Goal: Information Seeking & Learning: Learn about a topic

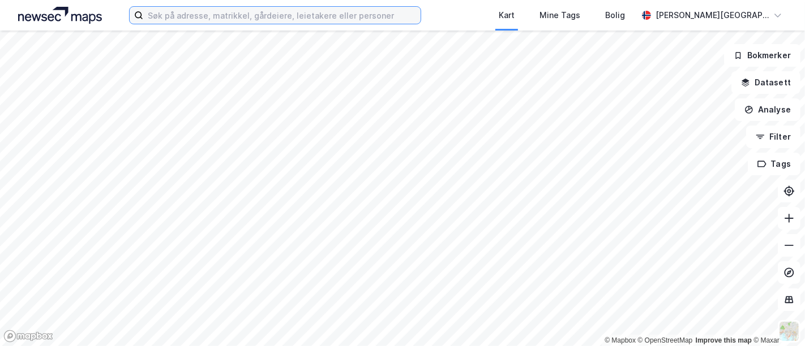
click at [230, 8] on input at bounding box center [281, 15] width 277 height 17
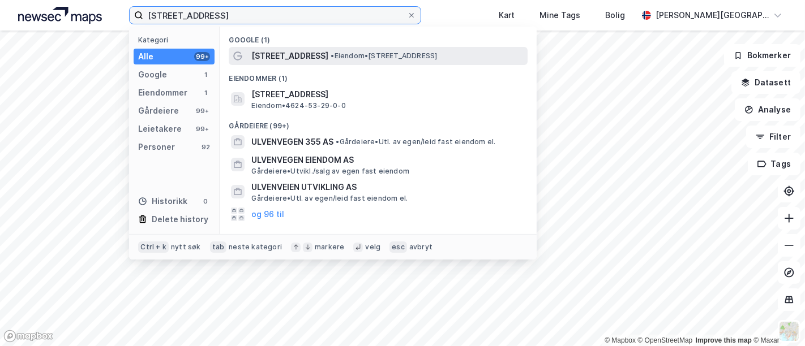
type input "ulvenvgen 345"
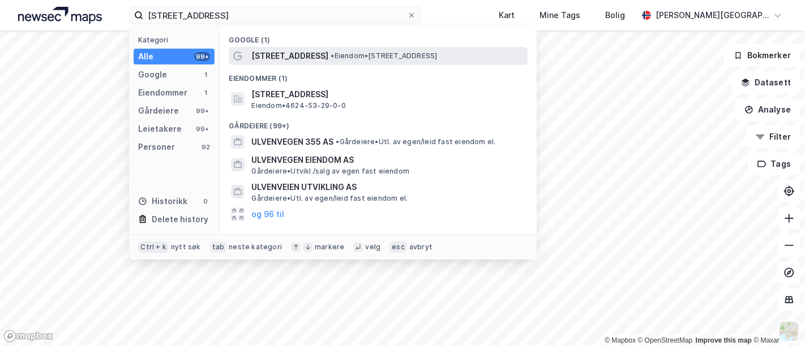
click at [331, 59] on span "•" at bounding box center [332, 56] width 3 height 8
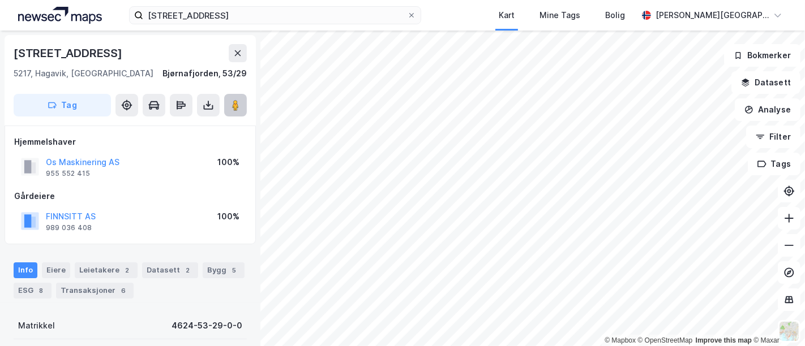
click at [232, 100] on icon at bounding box center [235, 105] width 11 height 11
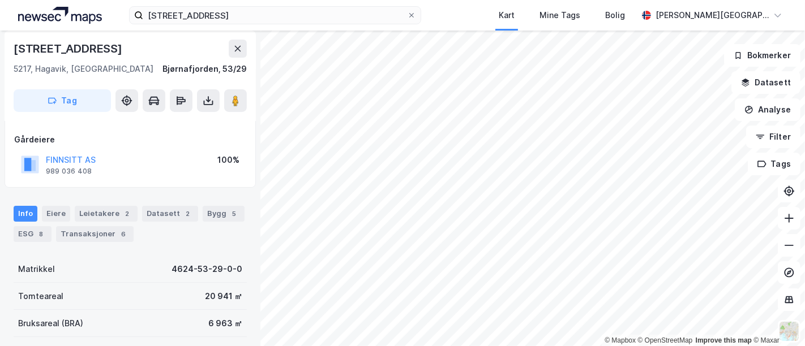
scroll to position [126, 0]
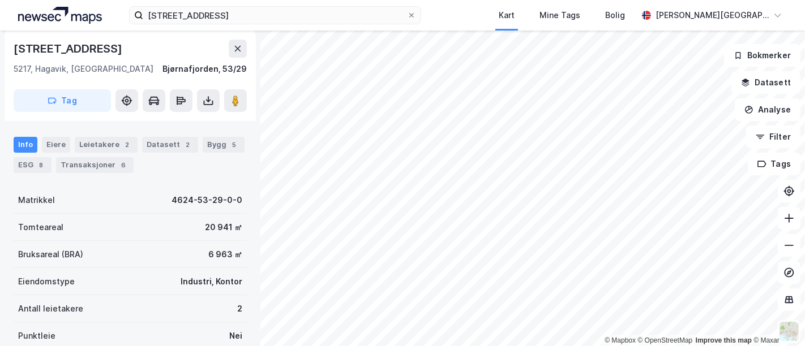
click at [208, 251] on div "6 963 ㎡" at bounding box center [225, 255] width 34 height 14
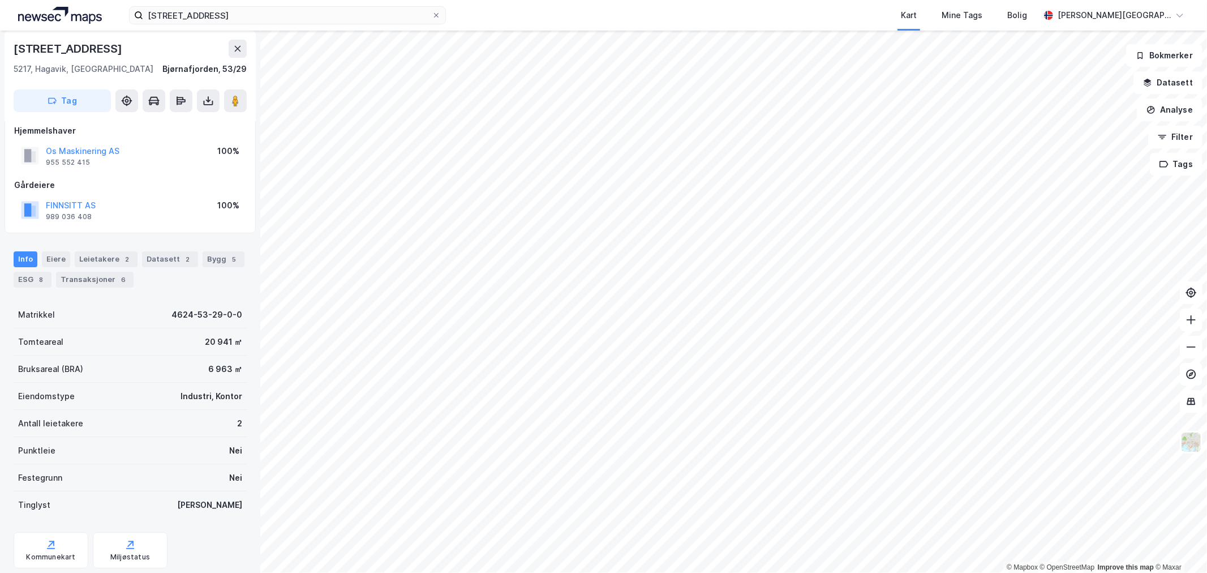
scroll to position [0, 0]
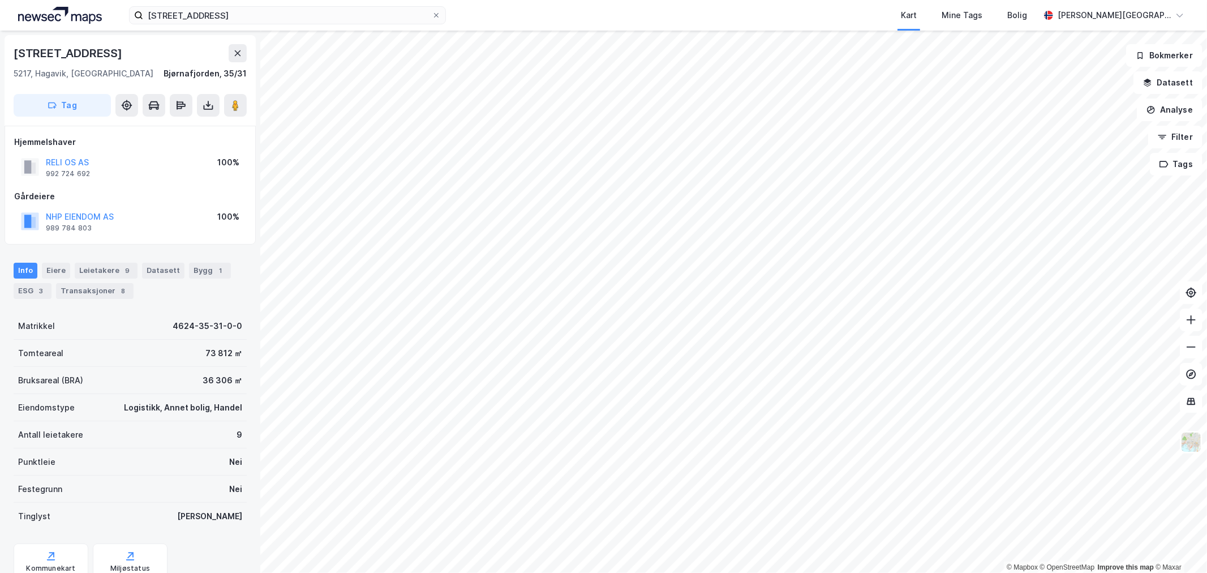
scroll to position [1, 0]
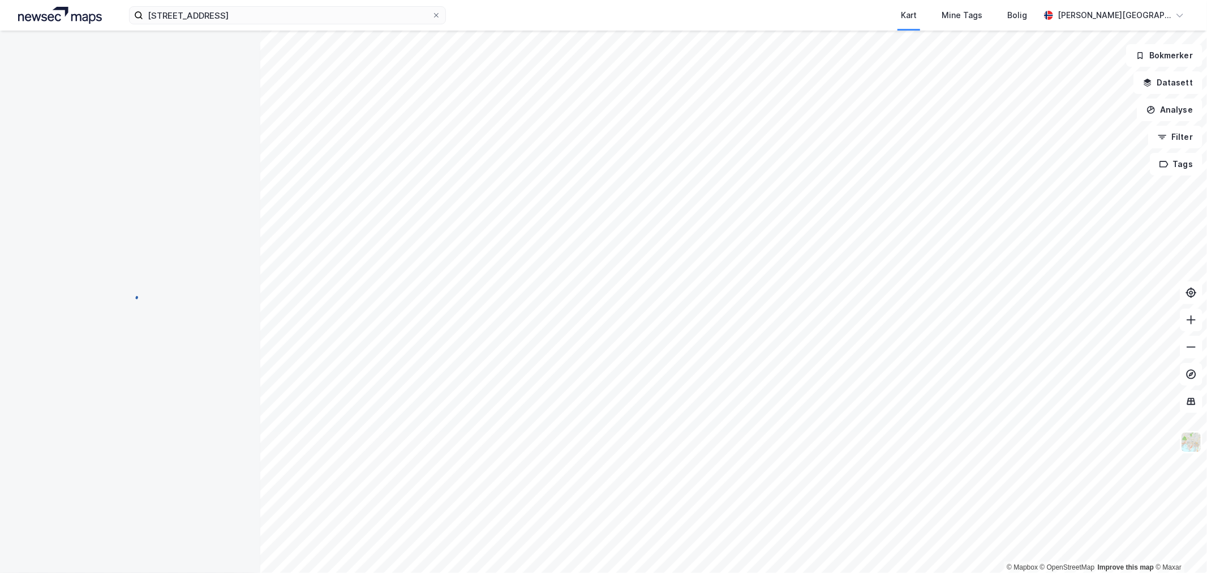
scroll to position [1, 0]
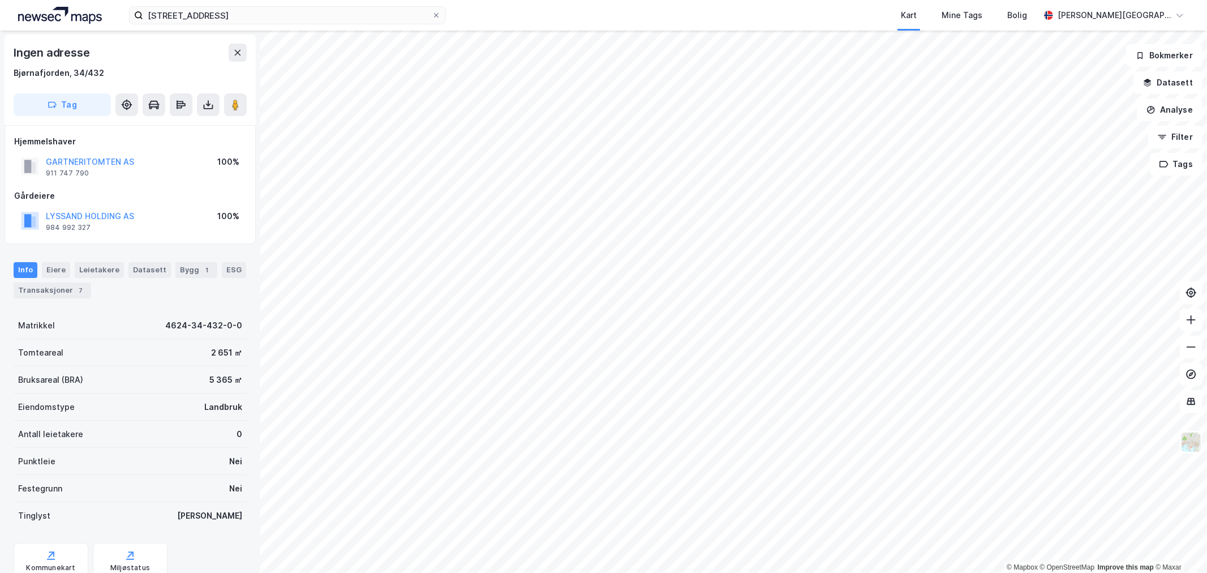
scroll to position [1, 0]
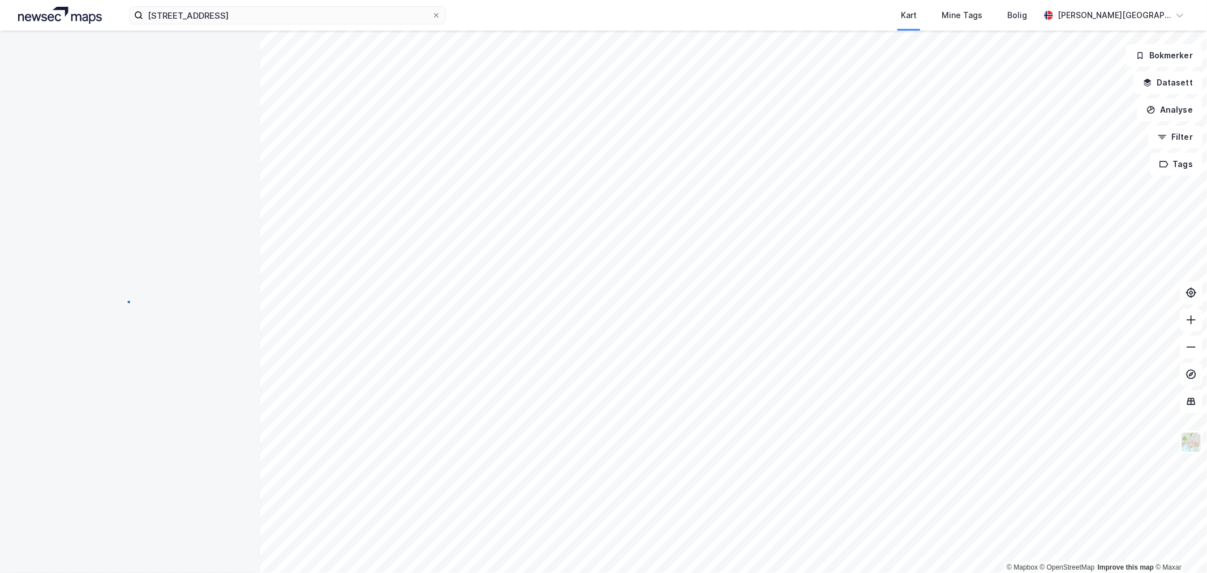
scroll to position [1, 0]
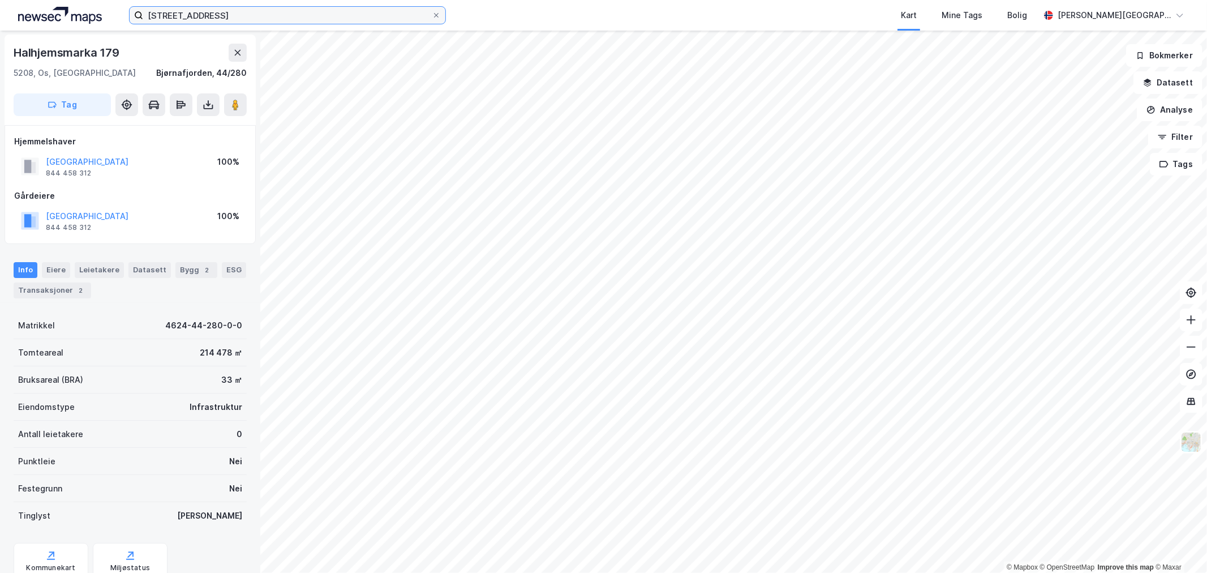
click at [202, 12] on input "ulvenvgen 345" at bounding box center [287, 15] width 289 height 17
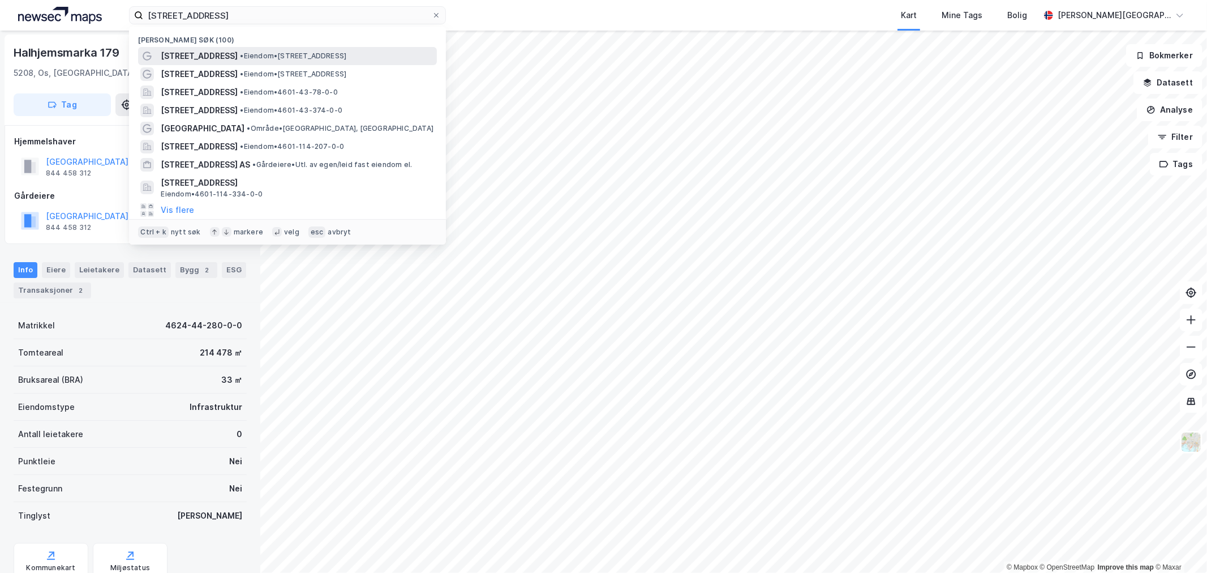
click at [200, 52] on span "[STREET_ADDRESS]" at bounding box center [199, 56] width 77 height 14
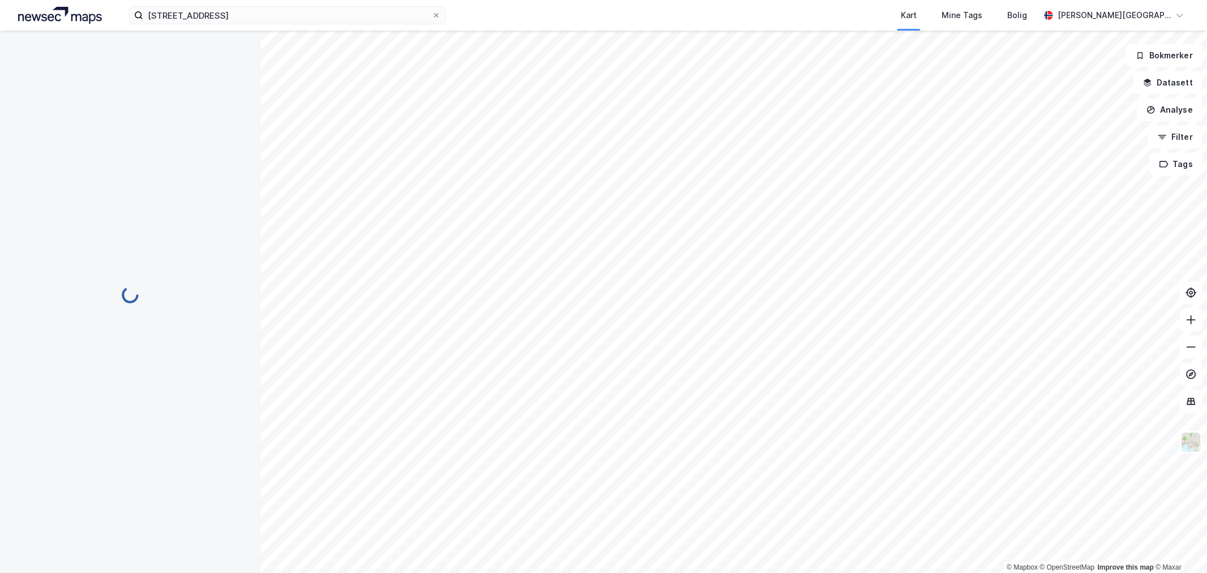
scroll to position [1, 0]
click at [304, 18] on input at bounding box center [294, 15] width 302 height 17
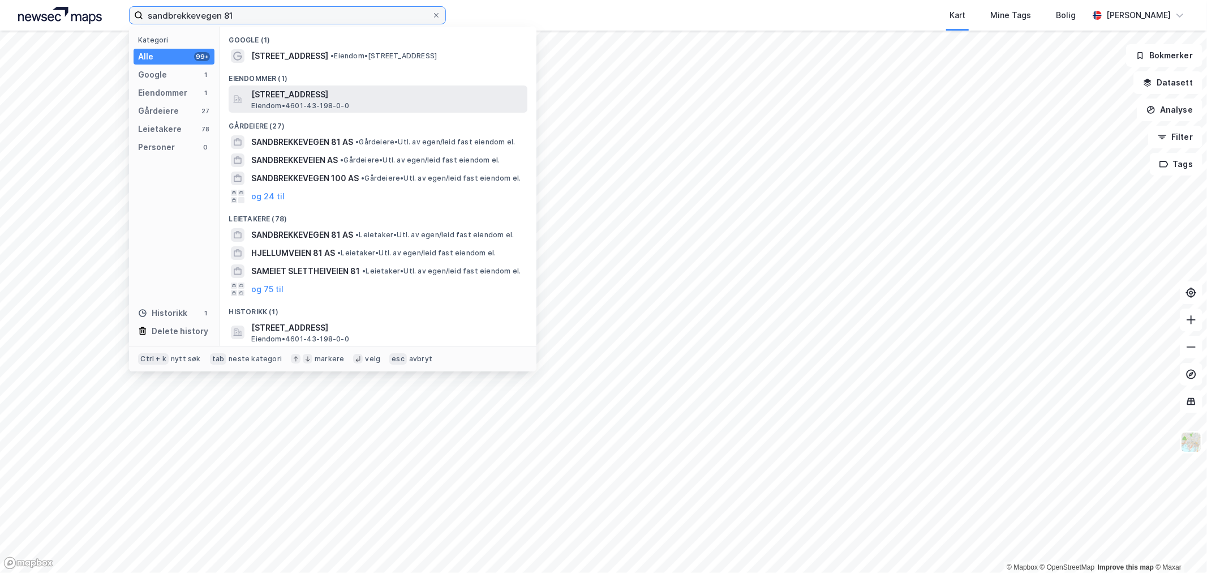
type input "sandbrekkevegen 81"
click at [343, 88] on span "[STREET_ADDRESS]" at bounding box center [387, 95] width 272 height 14
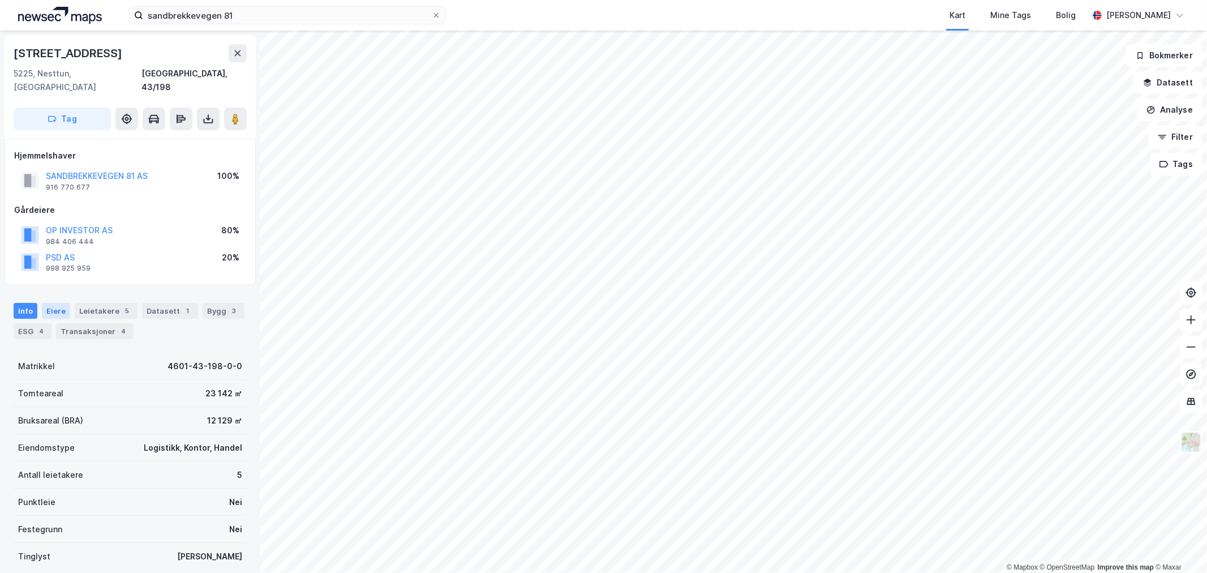
click at [59, 303] on div "Eiere" at bounding box center [56, 311] width 28 height 16
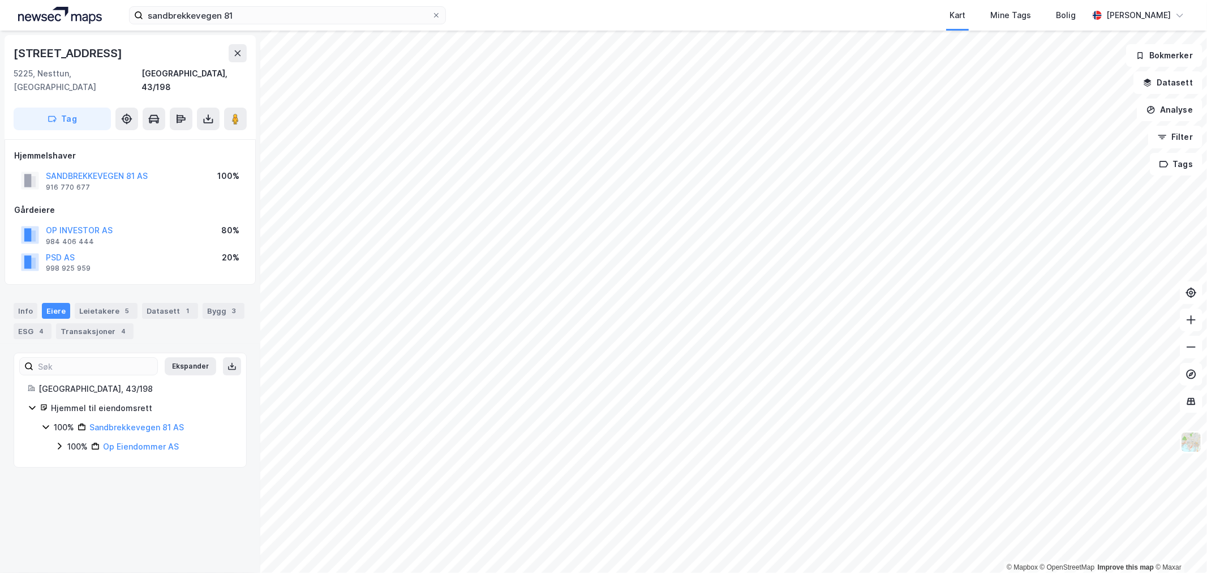
click at [49, 422] on icon at bounding box center [45, 426] width 9 height 9
click at [65, 440] on div "100% Op Eiendommer AS" at bounding box center [144, 447] width 178 height 14
click at [128, 480] on link "Psd AS" at bounding box center [127, 485] width 28 height 10
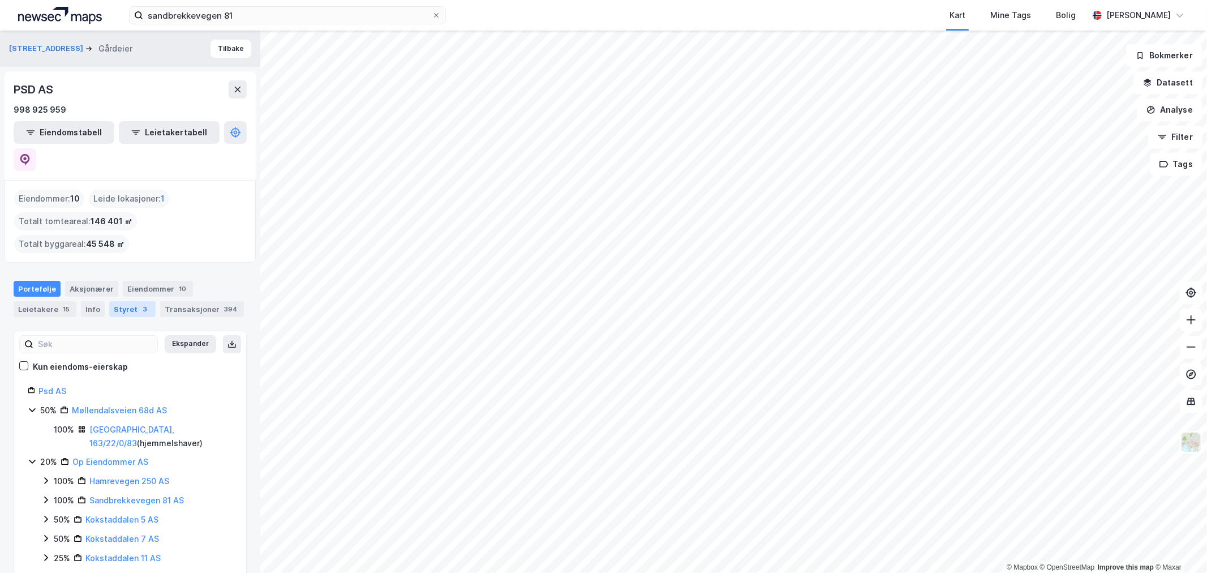
click at [121, 301] on div "Styret 3" at bounding box center [132, 309] width 46 height 16
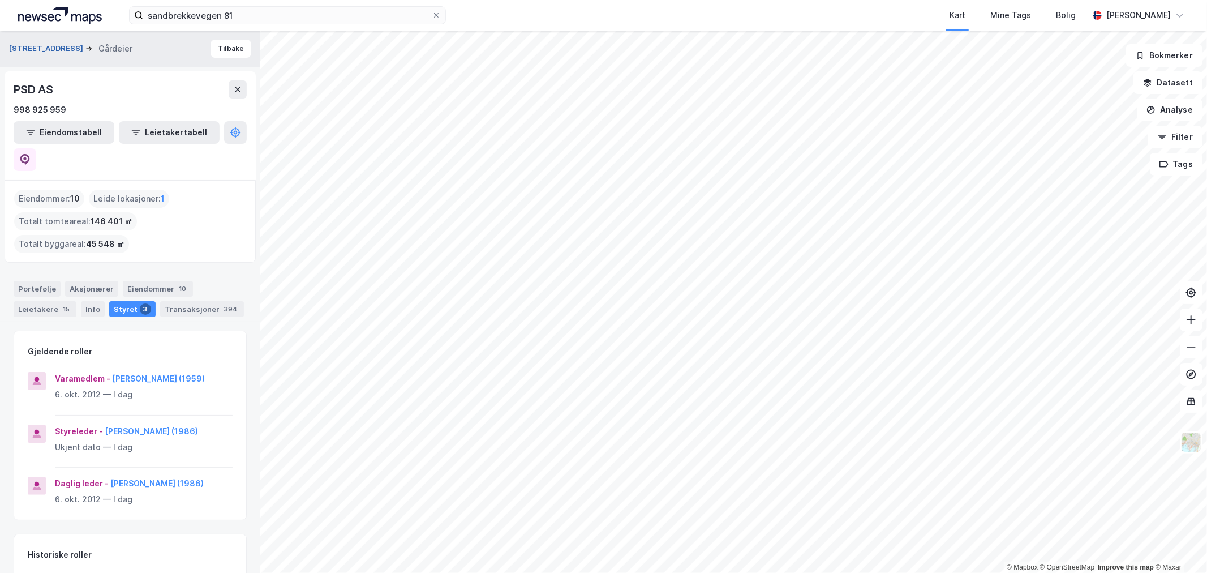
click at [42, 44] on button "Sandbrekkevegen 81" at bounding box center [47, 48] width 76 height 11
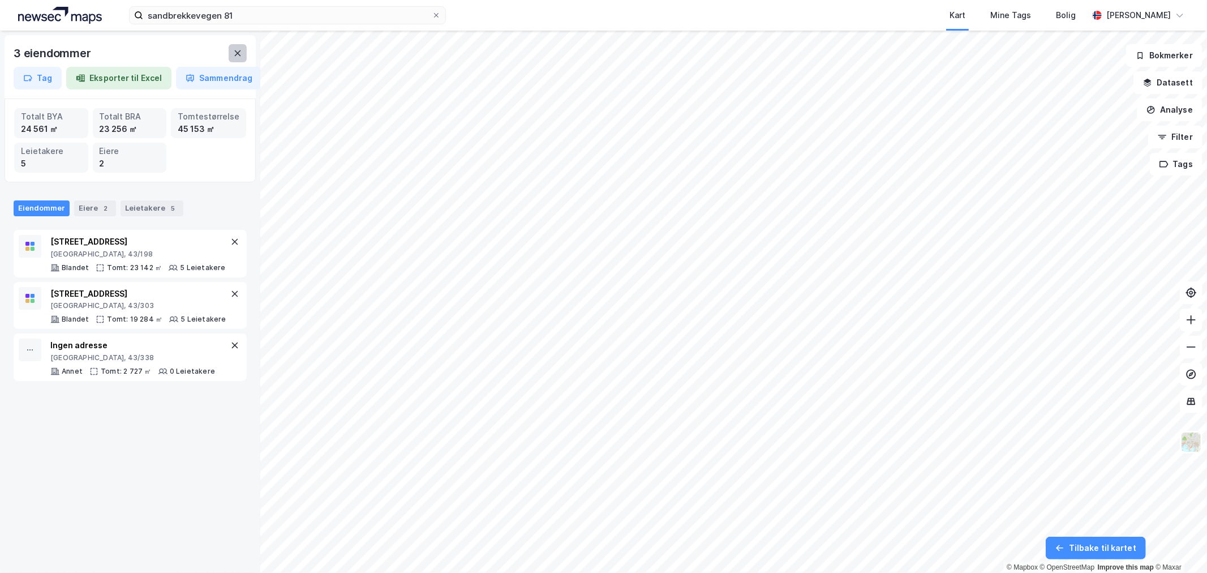
click at [236, 52] on icon at bounding box center [238, 53] width 6 height 6
click at [234, 49] on icon at bounding box center [237, 53] width 9 height 9
click at [233, 49] on icon at bounding box center [237, 53] width 9 height 9
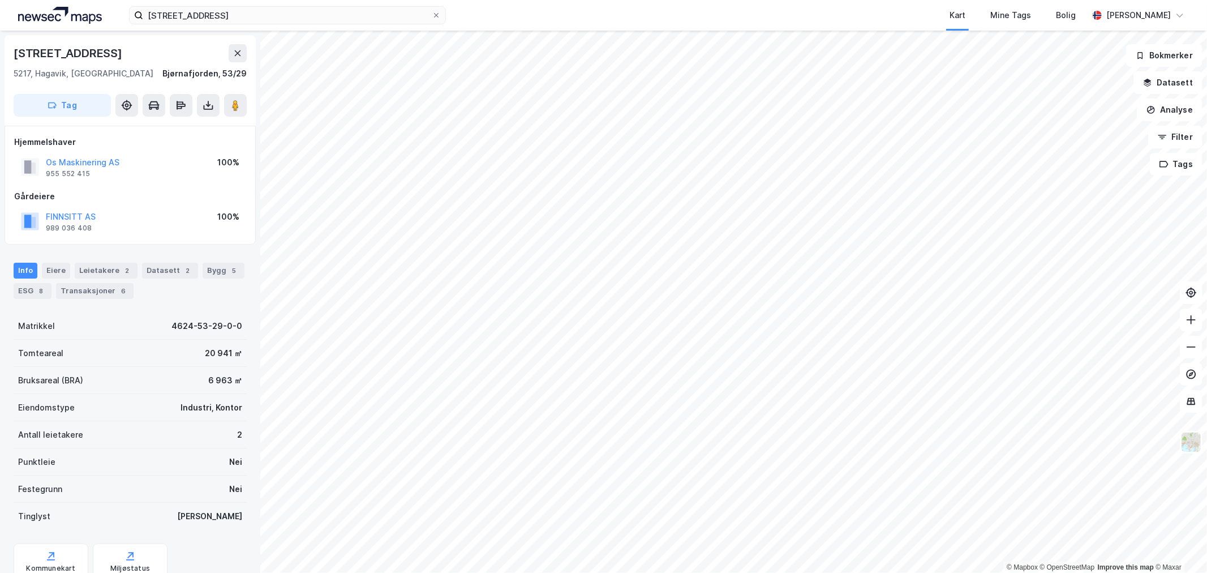
scroll to position [1, 0]
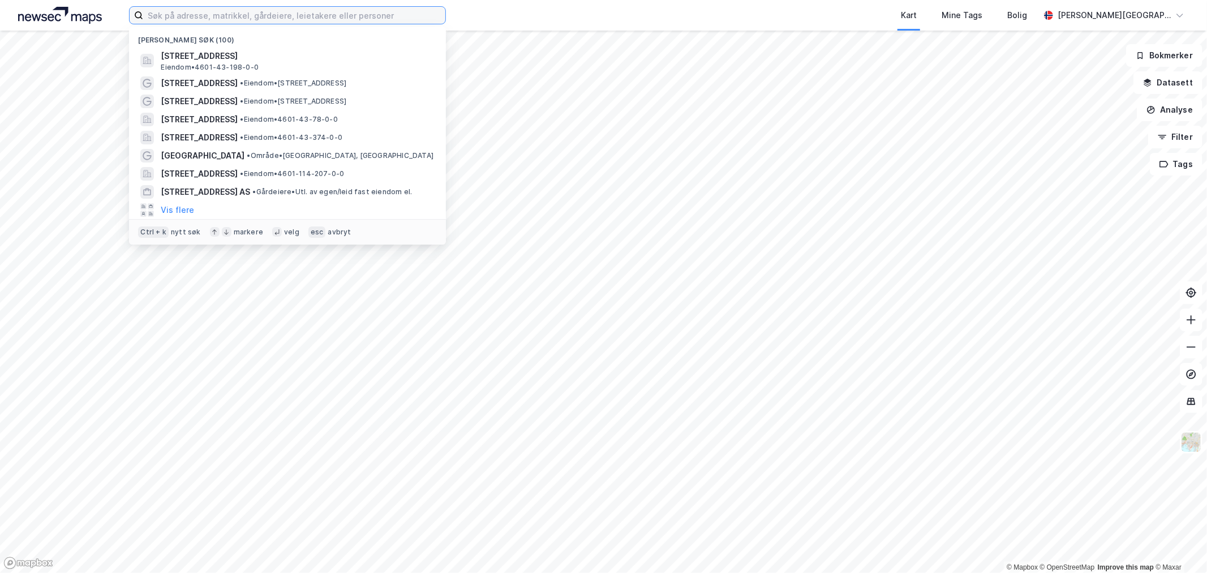
click at [186, 20] on input at bounding box center [294, 15] width 302 height 17
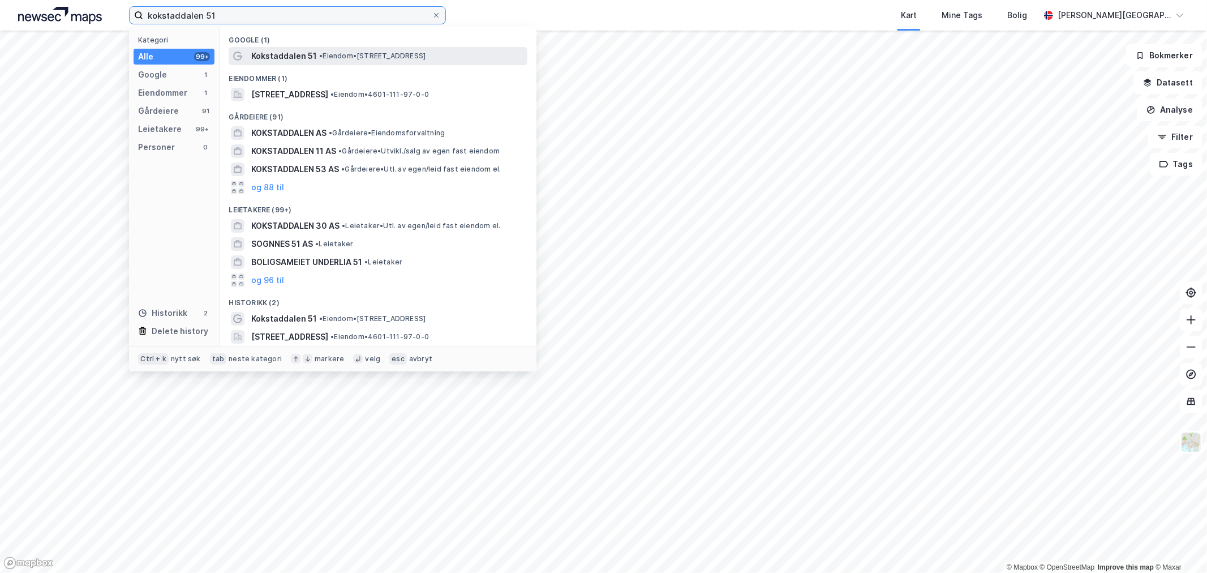
type input "kokstaddalen 51"
click at [354, 55] on span "• Eiendom • [STREET_ADDRESS]" at bounding box center [372, 56] width 106 height 9
